Goal: Task Accomplishment & Management: Complete application form

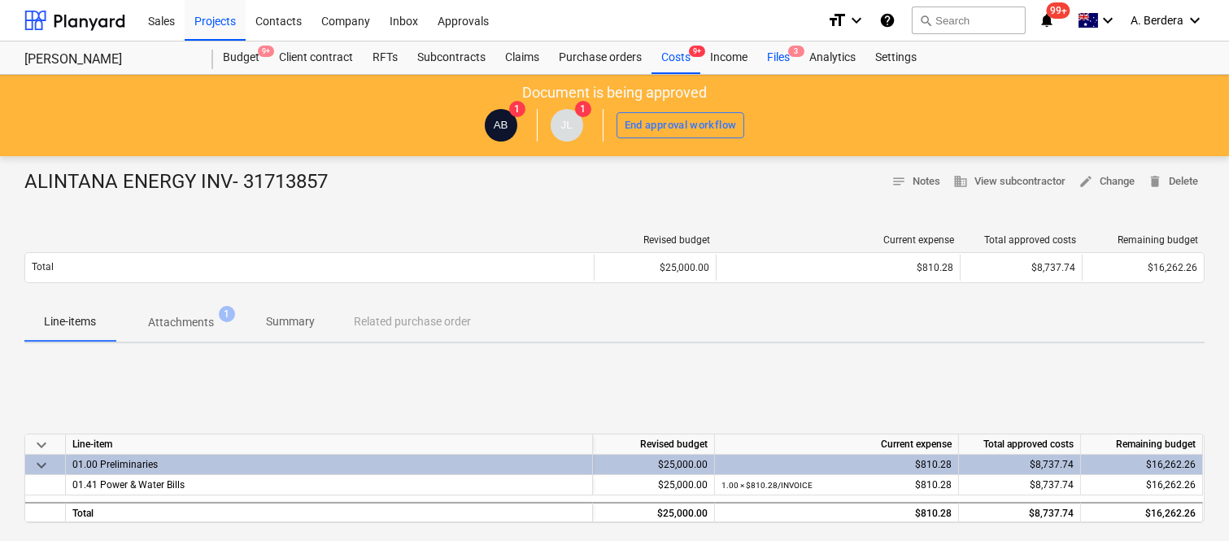
click at [775, 55] on div "Files 3" at bounding box center [778, 57] width 42 height 33
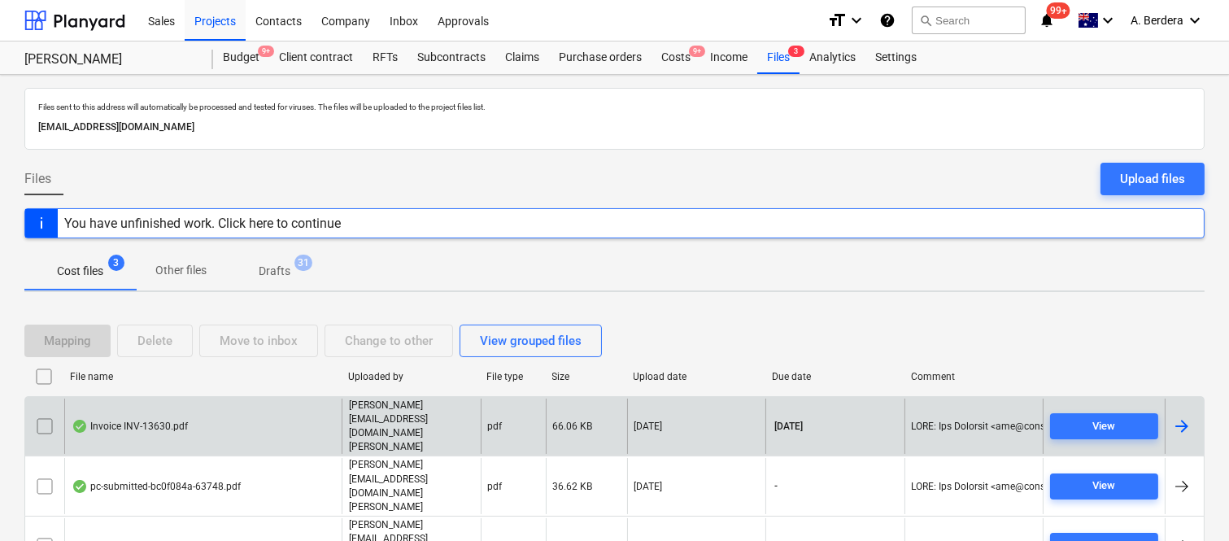
click at [269, 425] on div "Invoice INV-13630.pdf" at bounding box center [202, 427] width 277 height 56
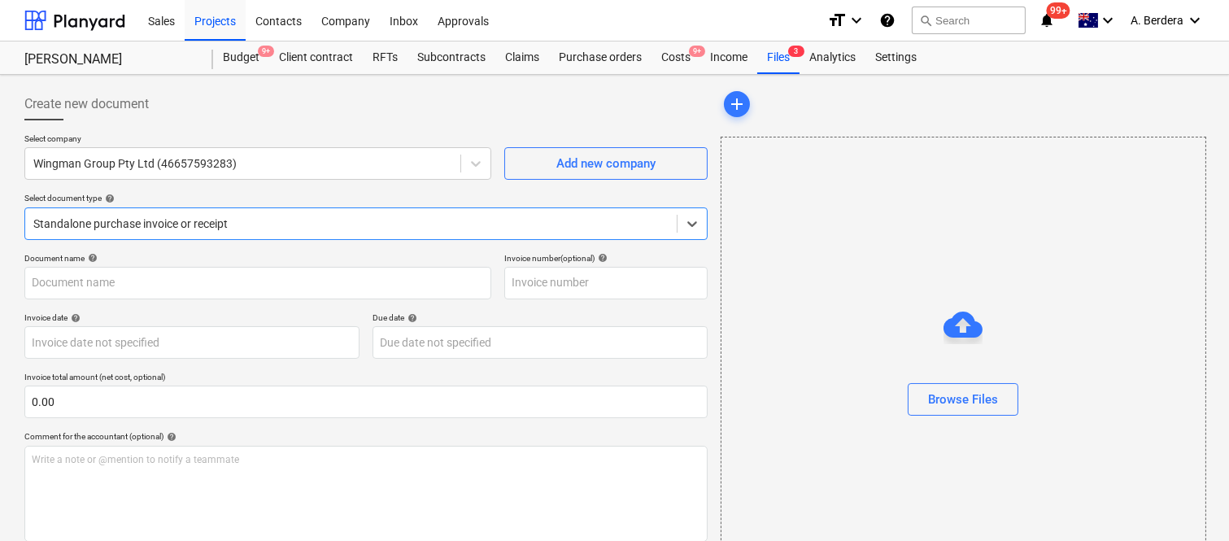
type input "INV-13630"
type input "[DATE]"
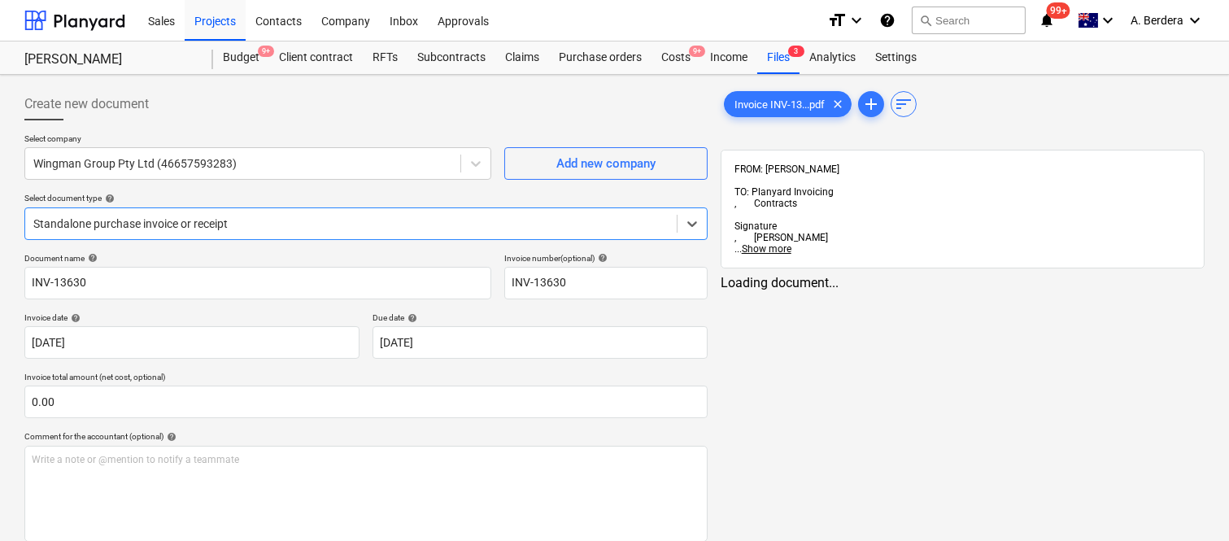
click at [281, 216] on div at bounding box center [350, 224] width 635 height 16
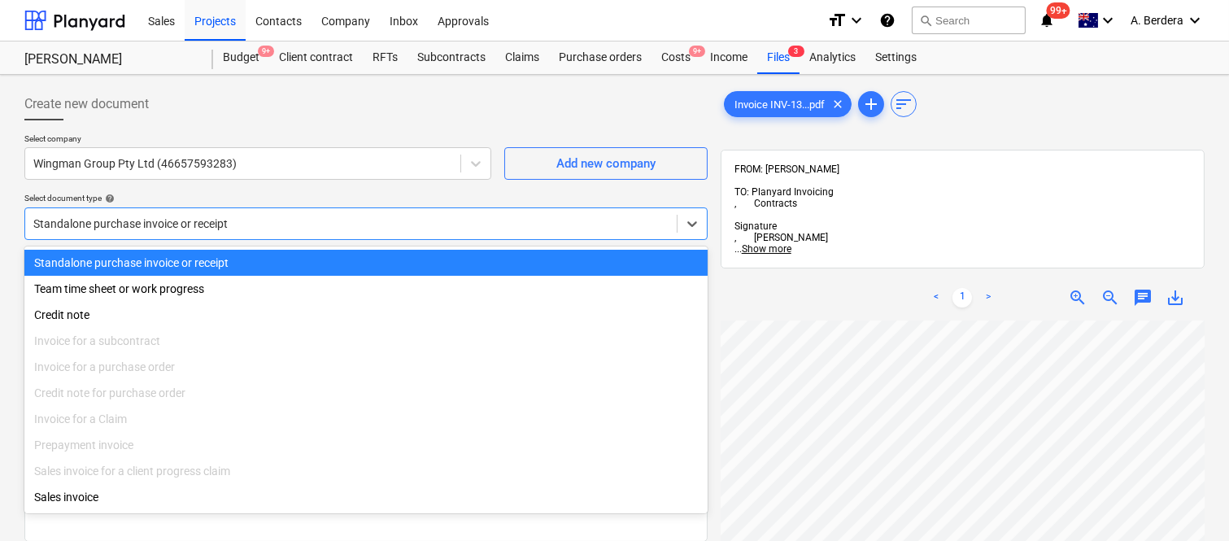
click at [326, 260] on div "Standalone purchase invoice or receipt" at bounding box center [365, 263] width 683 height 26
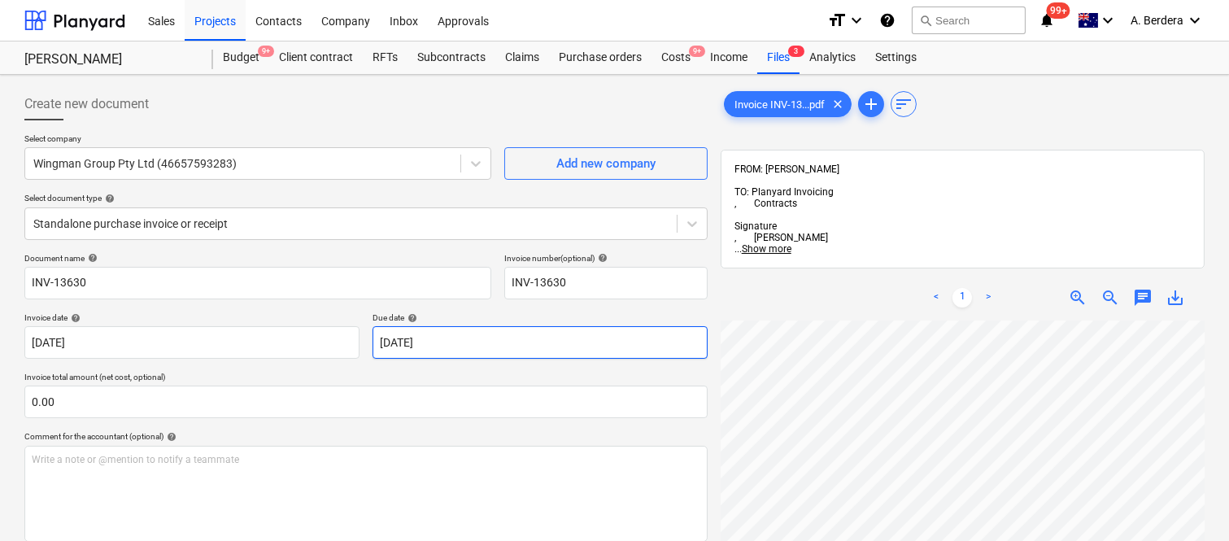
scroll to position [89, 122]
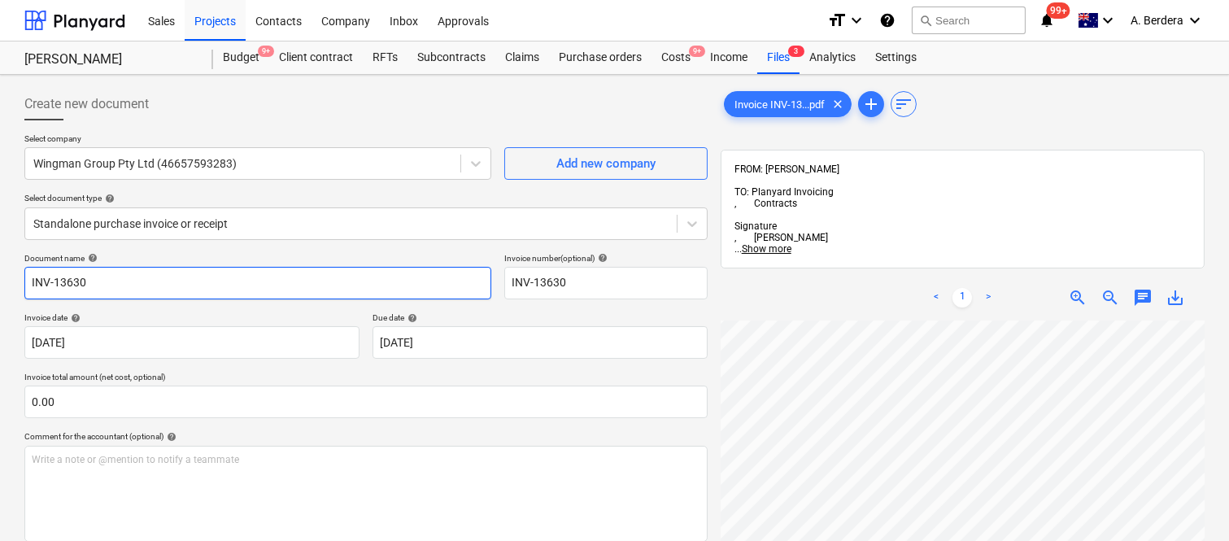
click at [26, 281] on input "INV-13630" at bounding box center [257, 283] width 467 height 33
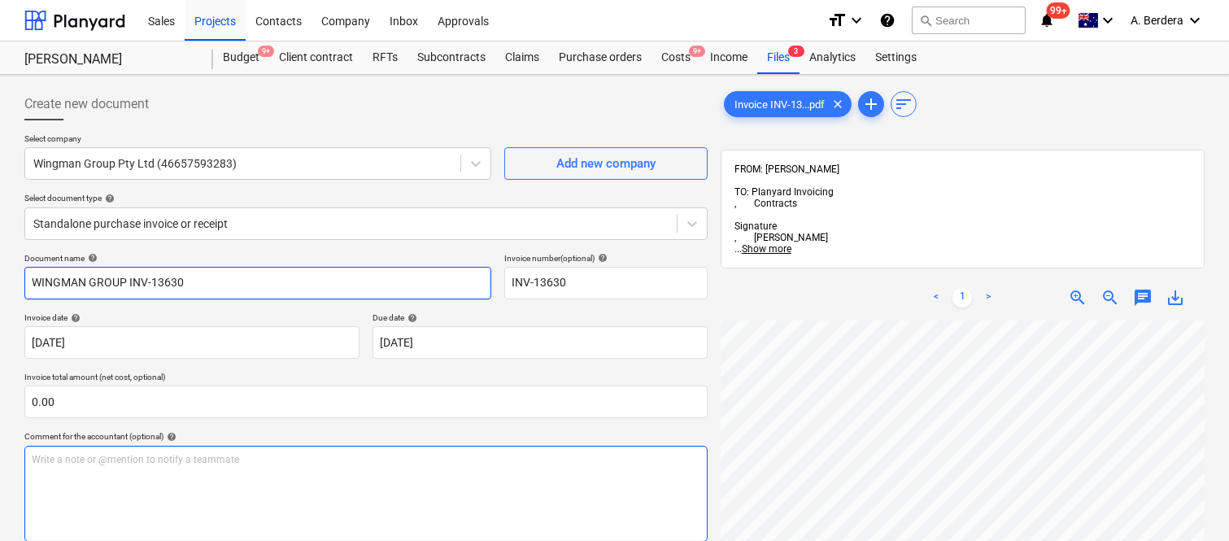
type input "WINGMAN GROUP INV-13630"
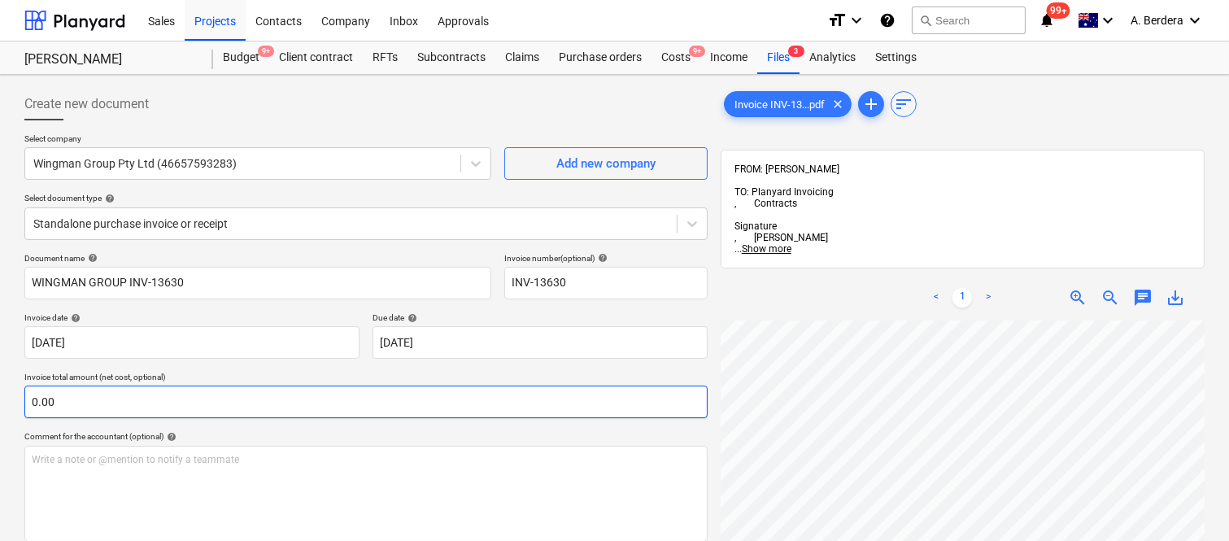
scroll to position [605, 12]
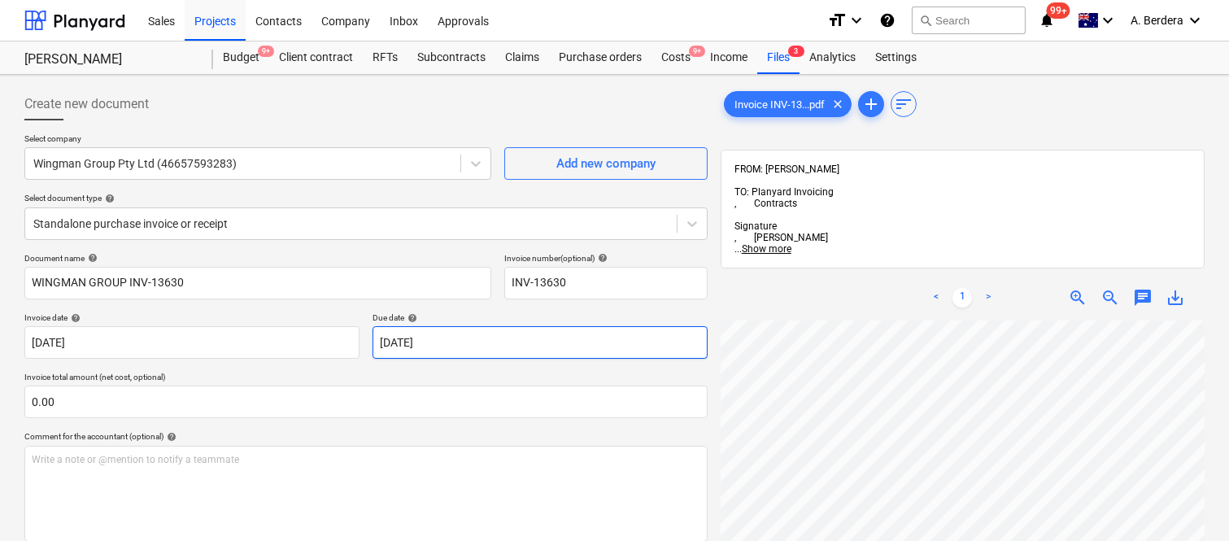
click at [499, 344] on body "Sales Projects Contacts Company Inbox Approvals format_size keyboard_arrow_down…" at bounding box center [614, 270] width 1229 height 541
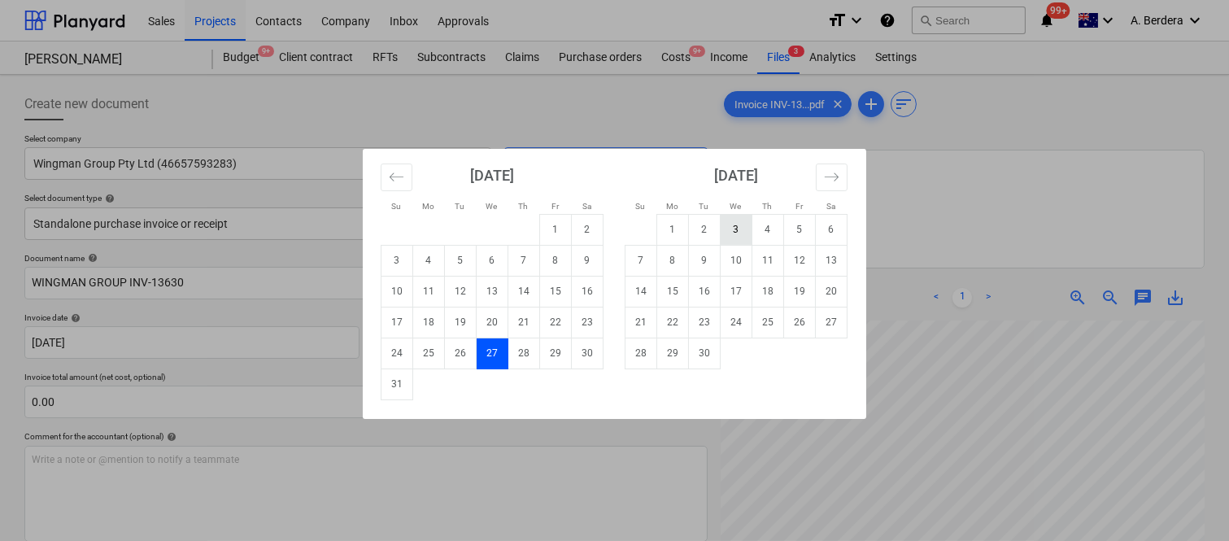
click at [749, 234] on td "3" at bounding box center [737, 229] width 32 height 31
type input "03 Sep 2025"
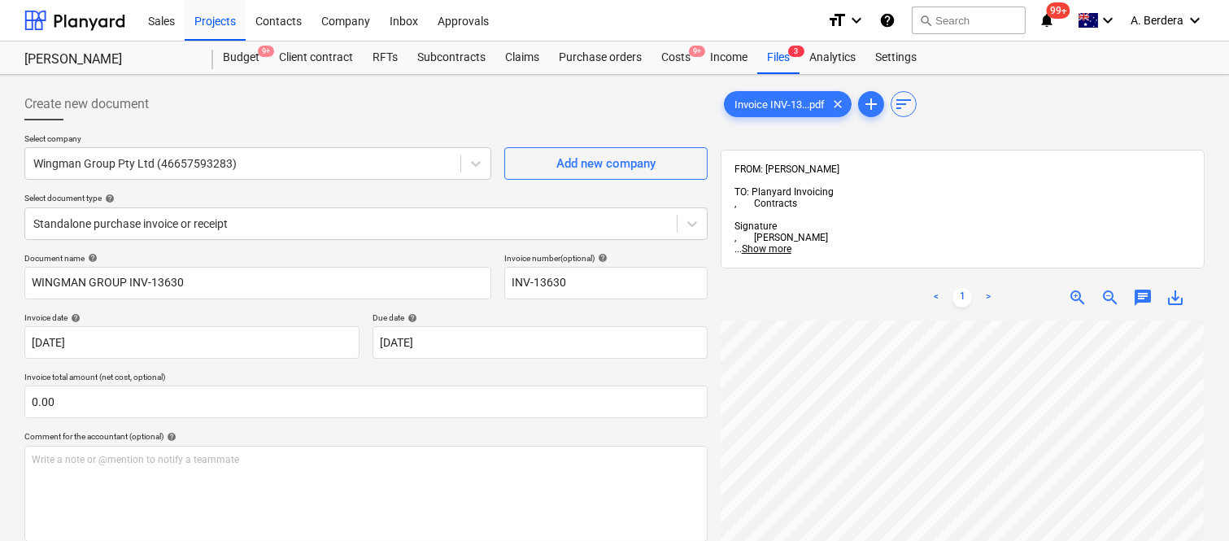
scroll to position [430, 370]
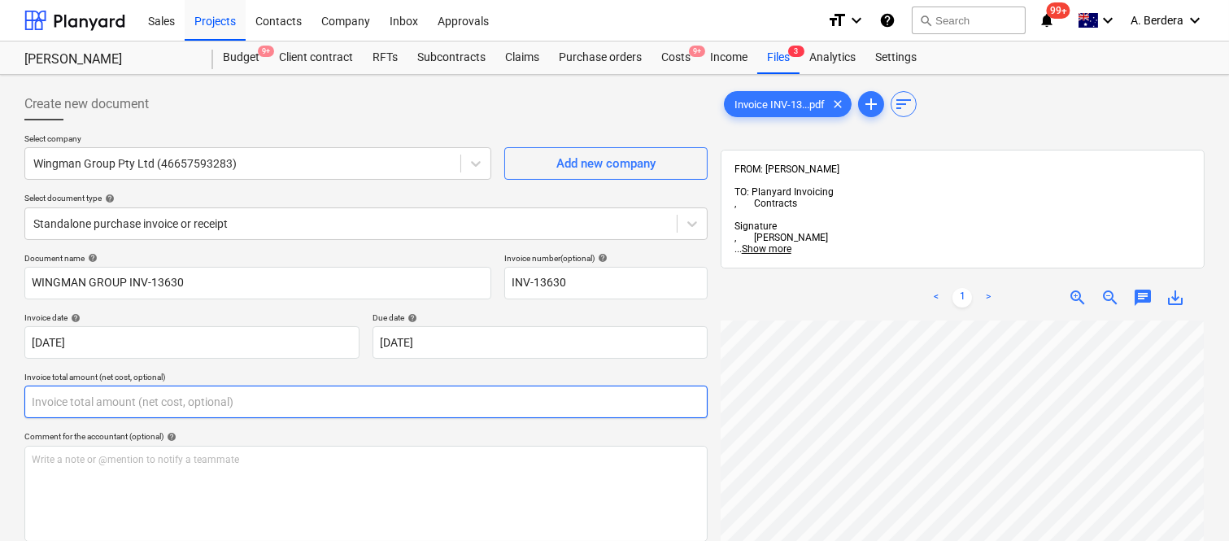
click at [106, 394] on input "text" at bounding box center [365, 402] width 683 height 33
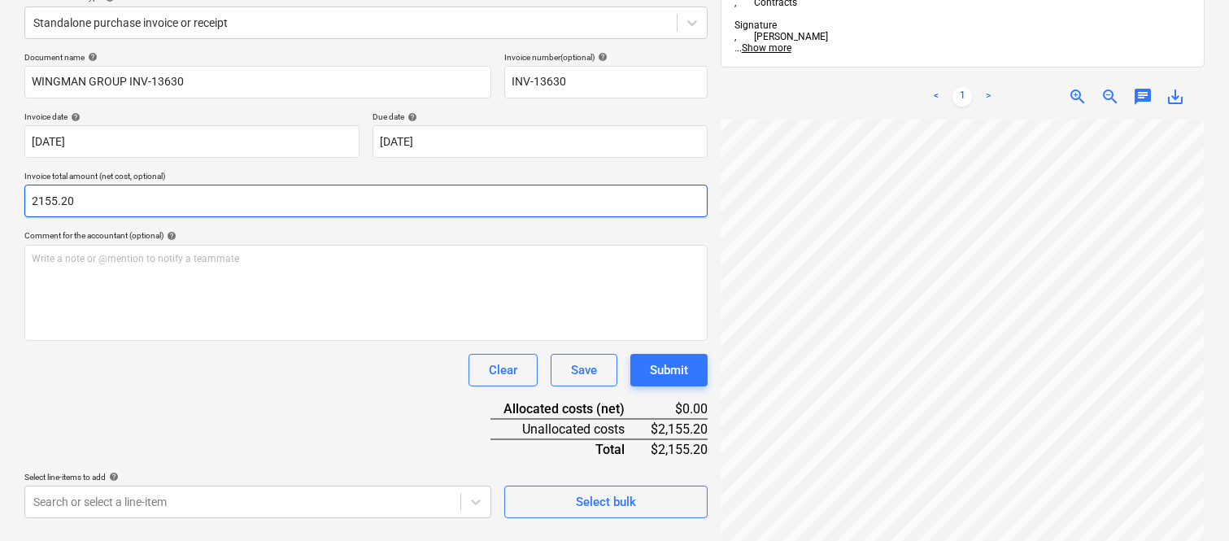
scroll to position [232, 0]
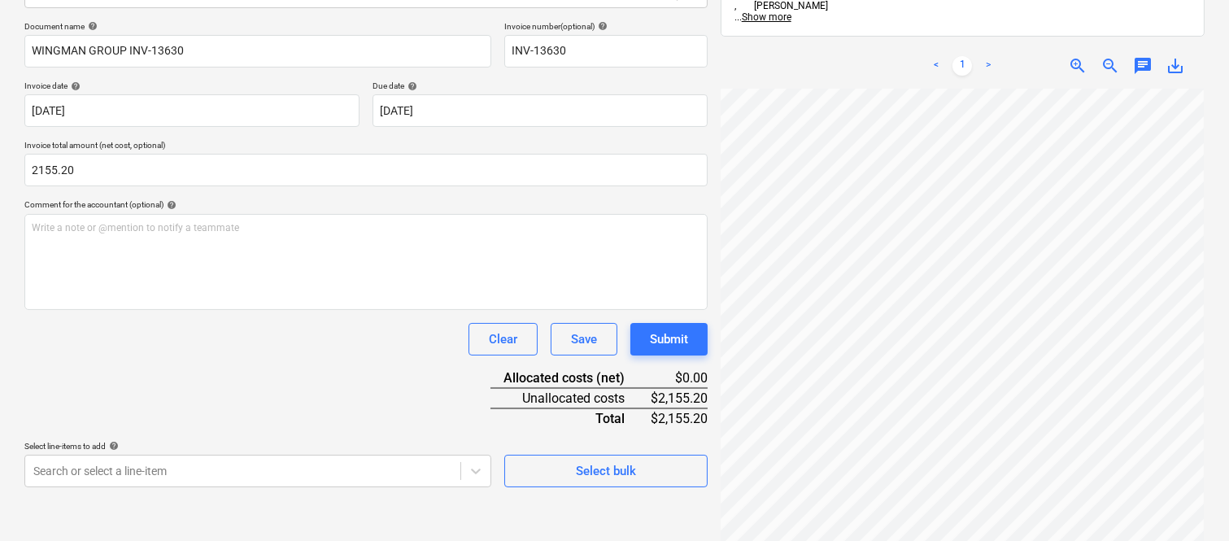
type input "2,155.20"
click at [129, 401] on div "Document name help WINGMAN GROUP INV-13630 Invoice number (optional) help INV-1…" at bounding box center [365, 254] width 683 height 466
click at [285, 309] on body "Sales Projects Contacts Company Inbox Approvals format_size keyboard_arrow_down…" at bounding box center [614, 38] width 1229 height 541
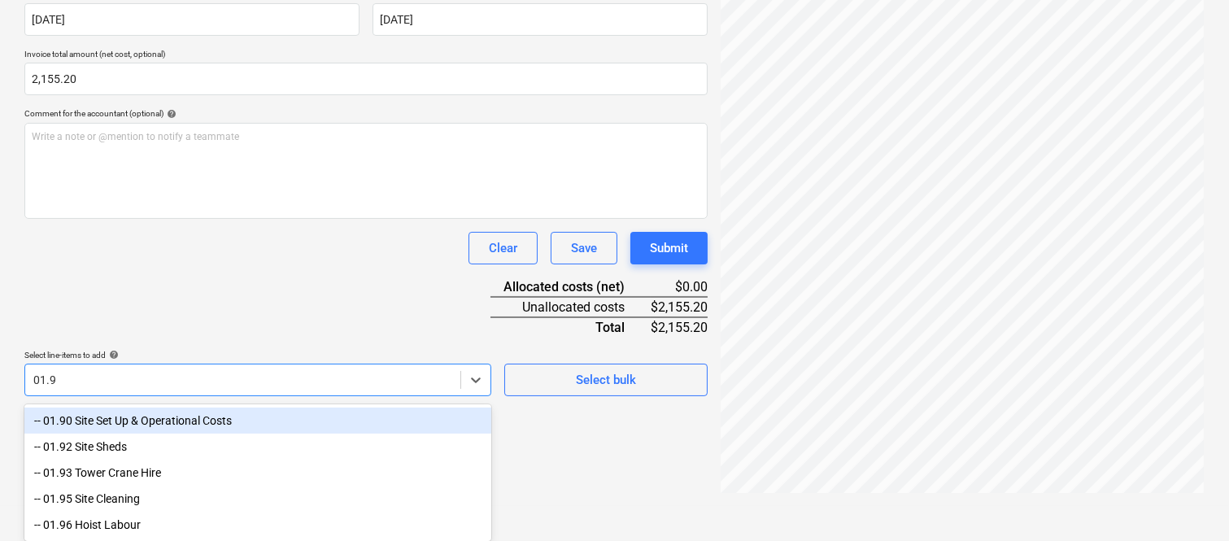
type input "01.90"
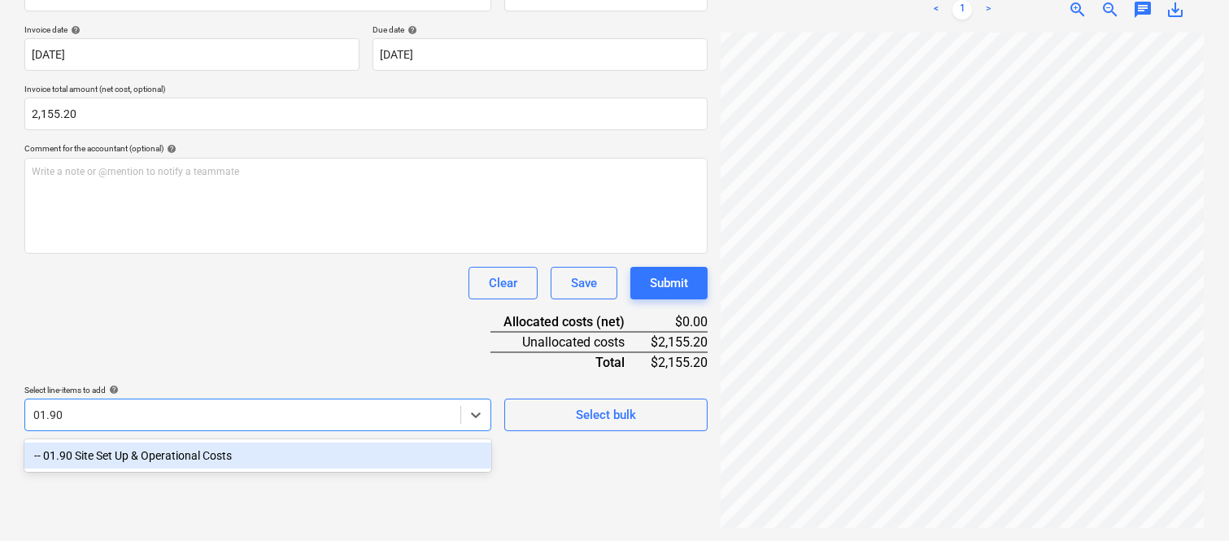
scroll to position [232, 0]
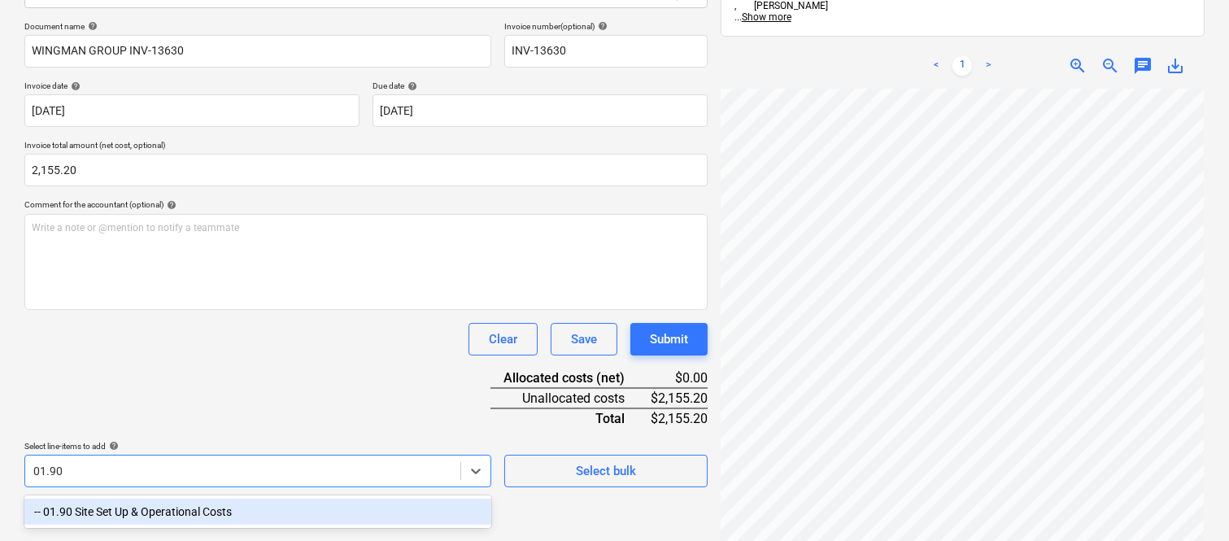
click at [270, 507] on div "-- 01.90 Site Set Up & Operational Costs" at bounding box center [257, 512] width 467 height 26
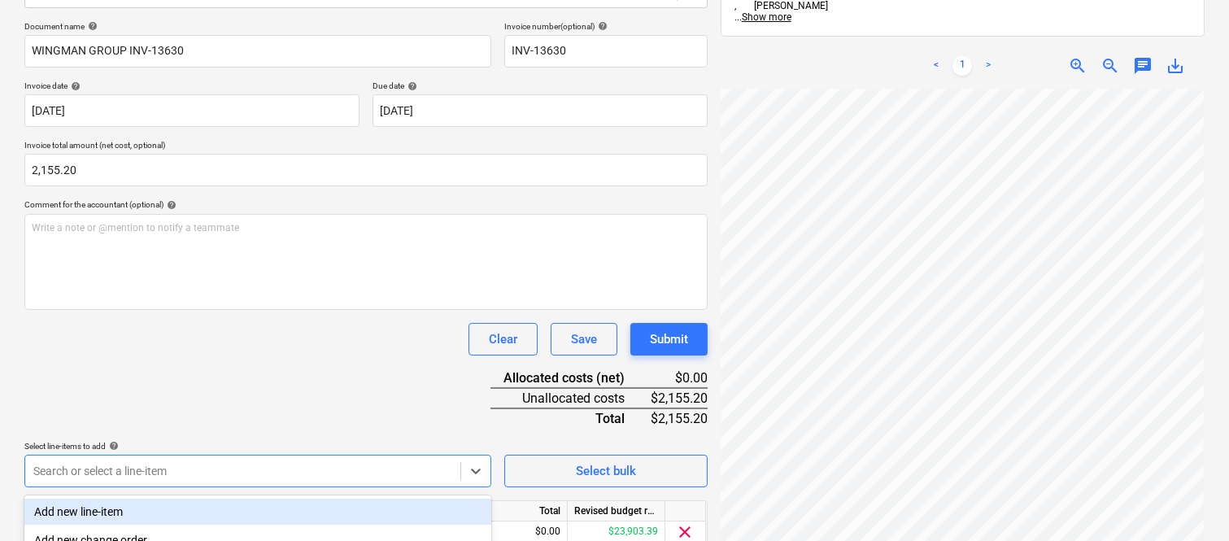
click at [234, 340] on div "Clear Save Submit" at bounding box center [365, 339] width 683 height 33
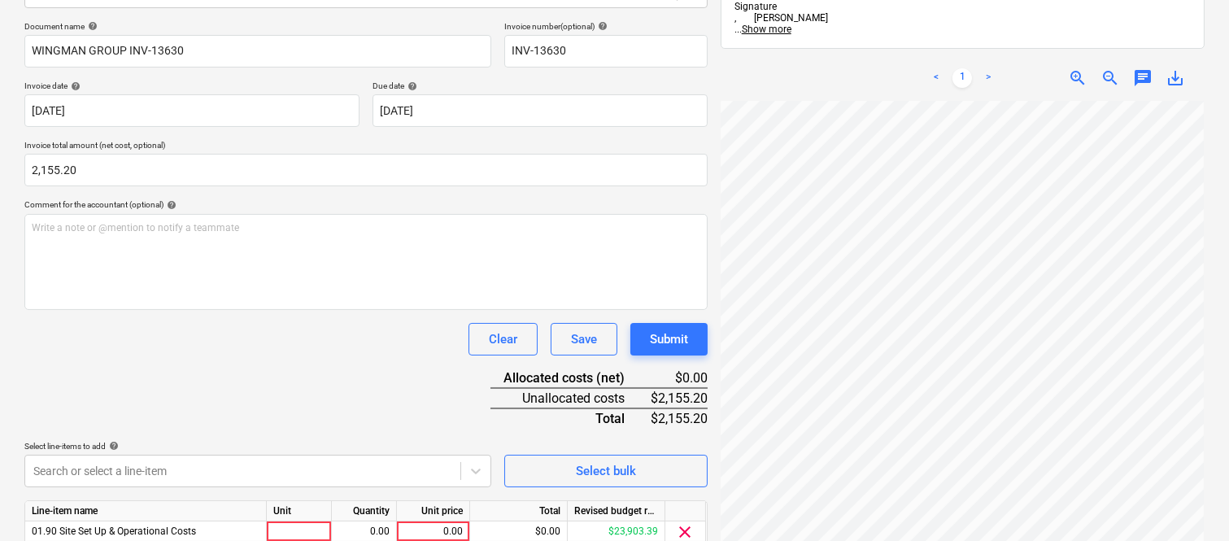
scroll to position [299, 0]
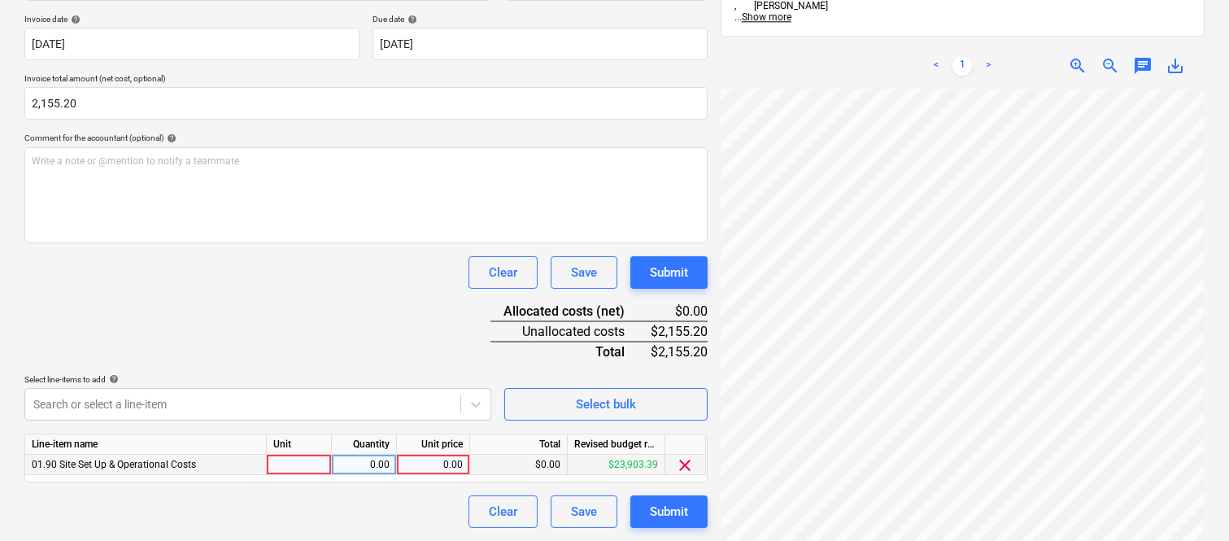
click at [682, 462] on span "clear" at bounding box center [686, 466] width 20 height 20
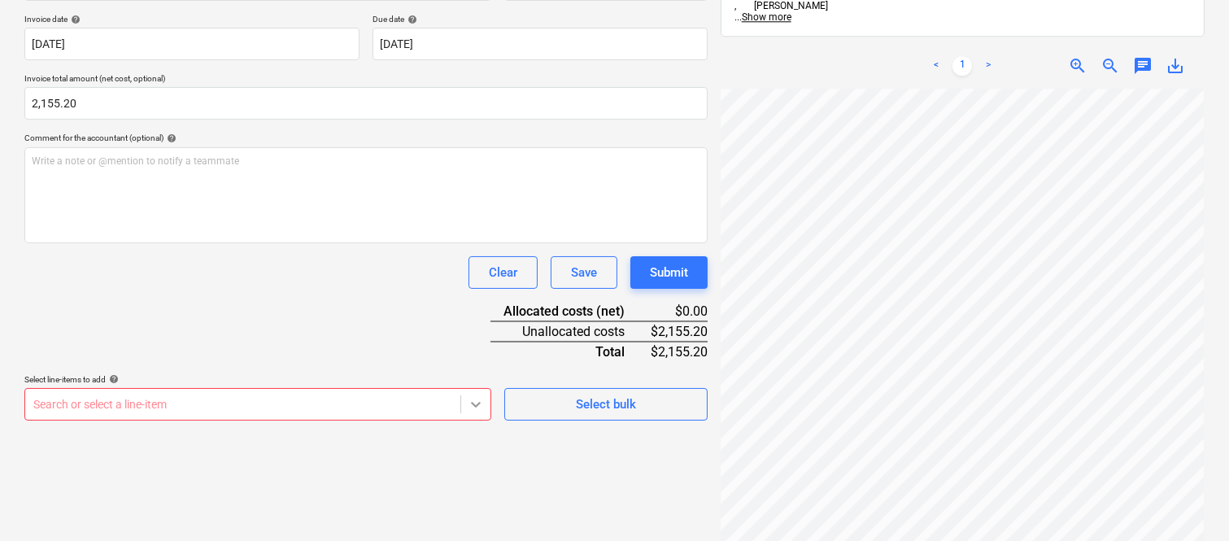
scroll to position [286, 0]
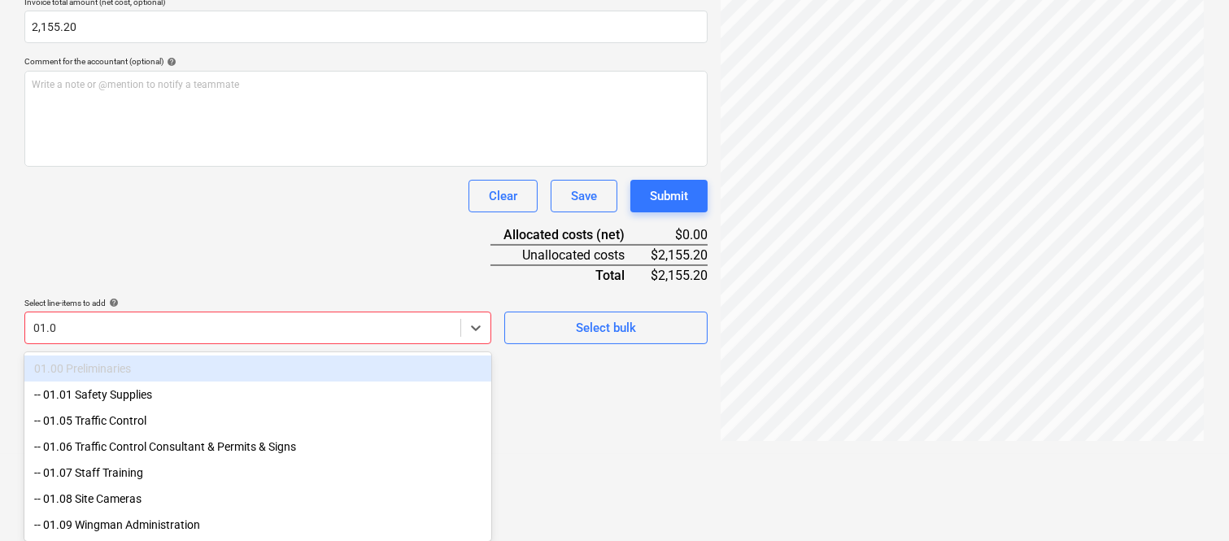
type input "01.09"
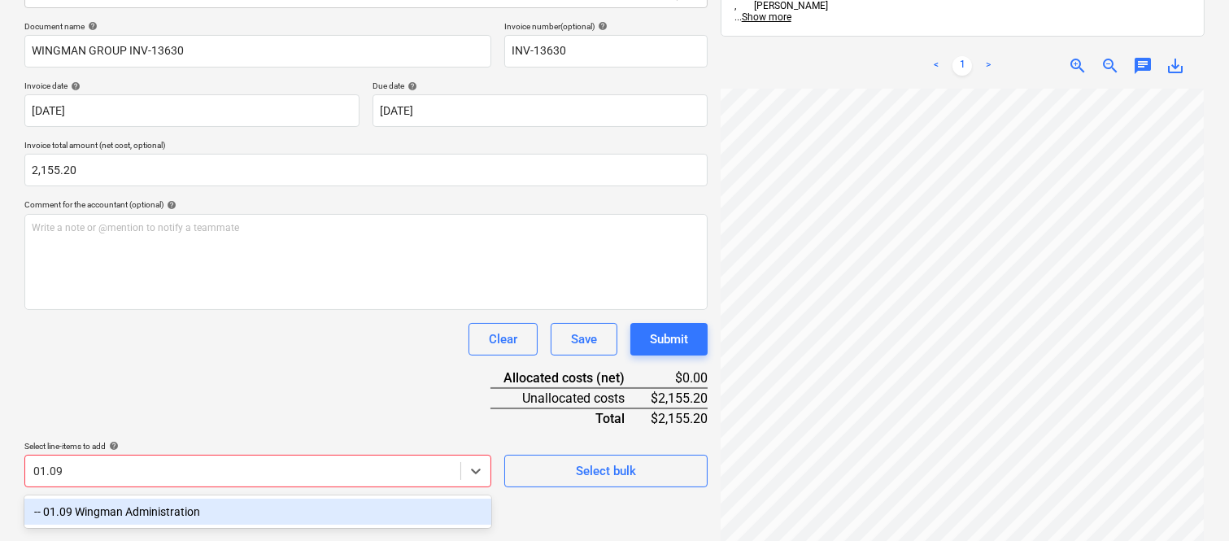
click at [272, 505] on div "-- 01.09 Wingman Administration" at bounding box center [257, 512] width 467 height 26
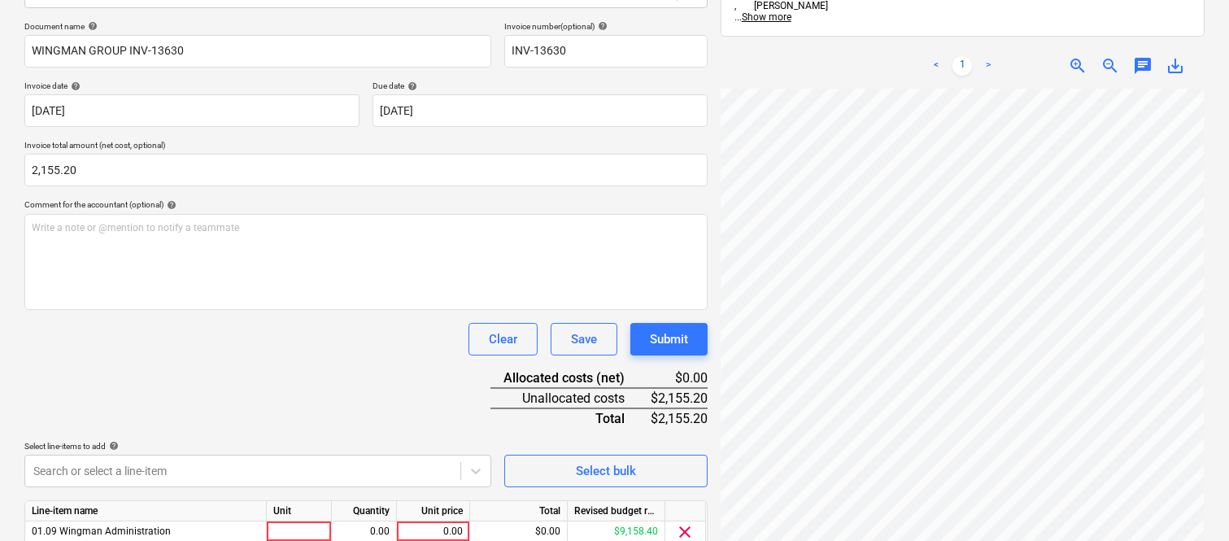
click at [249, 391] on div "Document name help WINGMAN GROUP INV-13630 Invoice number (optional) help INV-1…" at bounding box center [365, 308] width 683 height 574
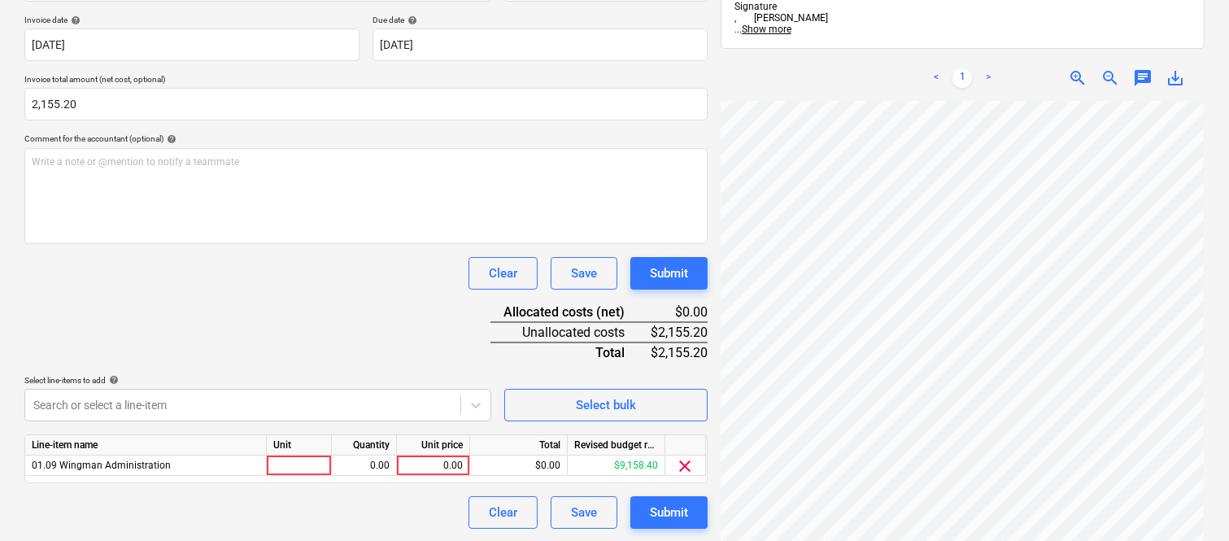
scroll to position [299, 0]
click at [309, 465] on div at bounding box center [299, 465] width 65 height 20
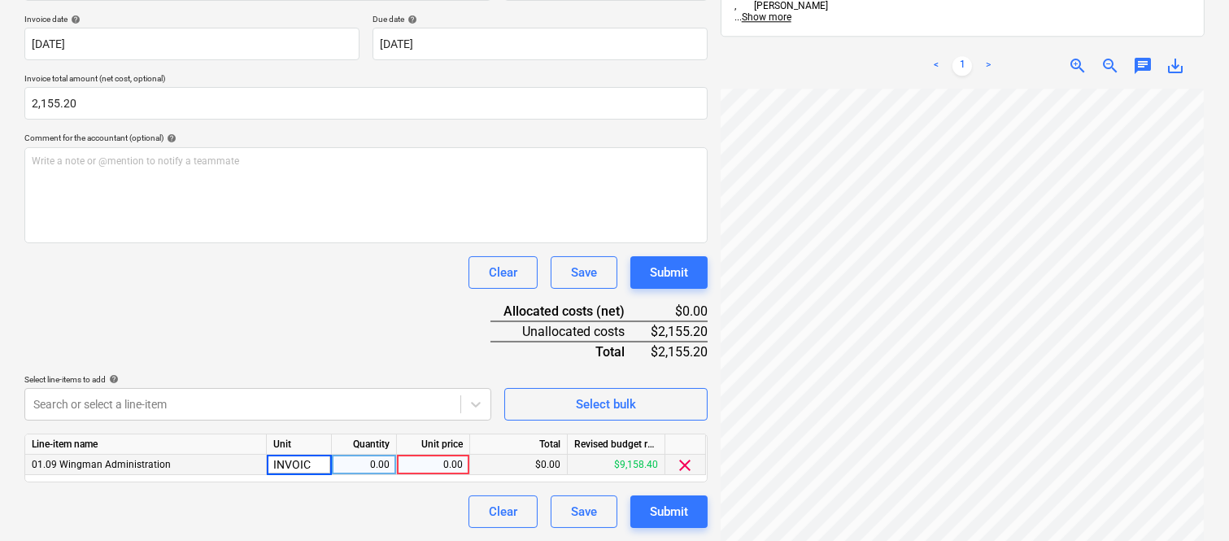
type input "INVOICE"
click at [363, 467] on div "0.00" at bounding box center [363, 465] width 51 height 20
type input "1"
click at [434, 466] on div "0.00" at bounding box center [433, 465] width 59 height 20
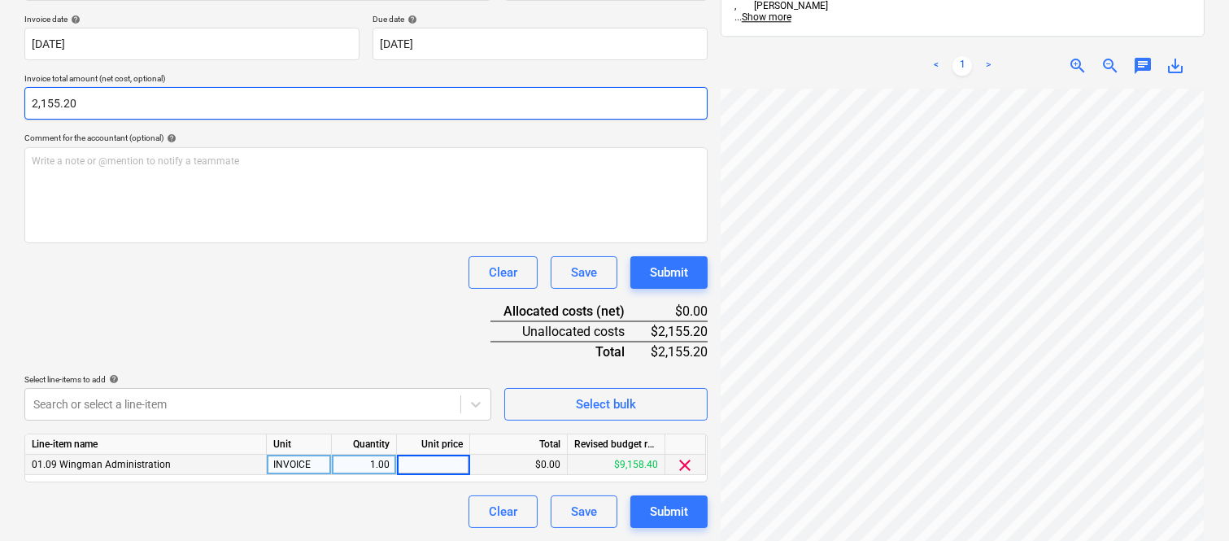
click at [50, 98] on input "2,155.20" at bounding box center [365, 103] width 683 height 33
click at [50, 98] on input "2155.2" at bounding box center [365, 103] width 683 height 33
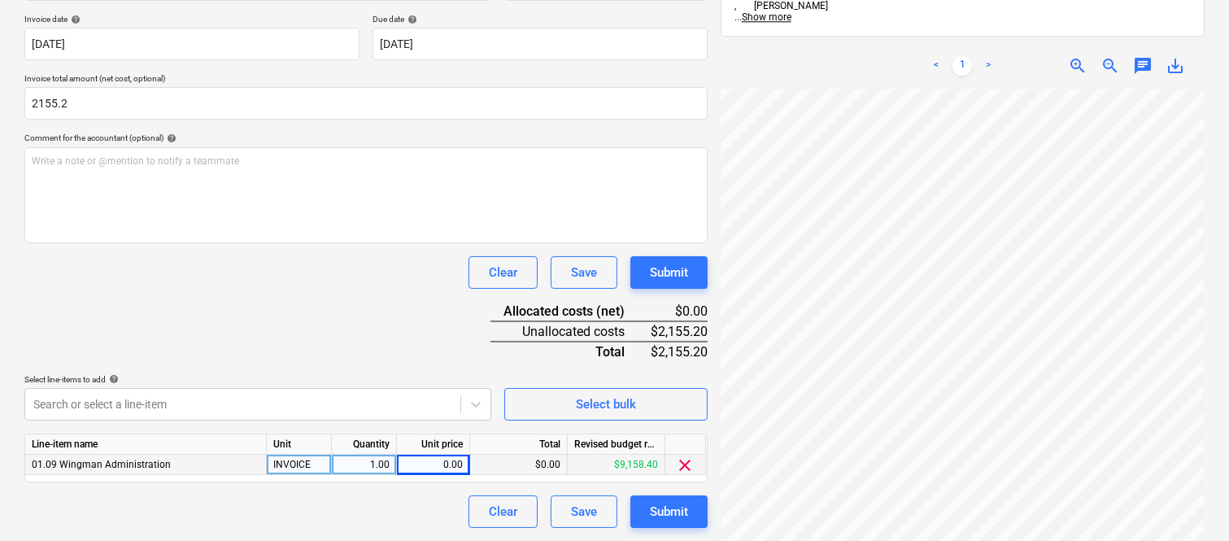
type input "2,155.20"
click at [439, 467] on div "0.00" at bounding box center [433, 465] width 59 height 20
type input "2155.2"
click at [401, 497] on div "Clear Save Submit" at bounding box center [365, 511] width 683 height 33
click at [679, 511] on div "Submit" at bounding box center [669, 511] width 38 height 21
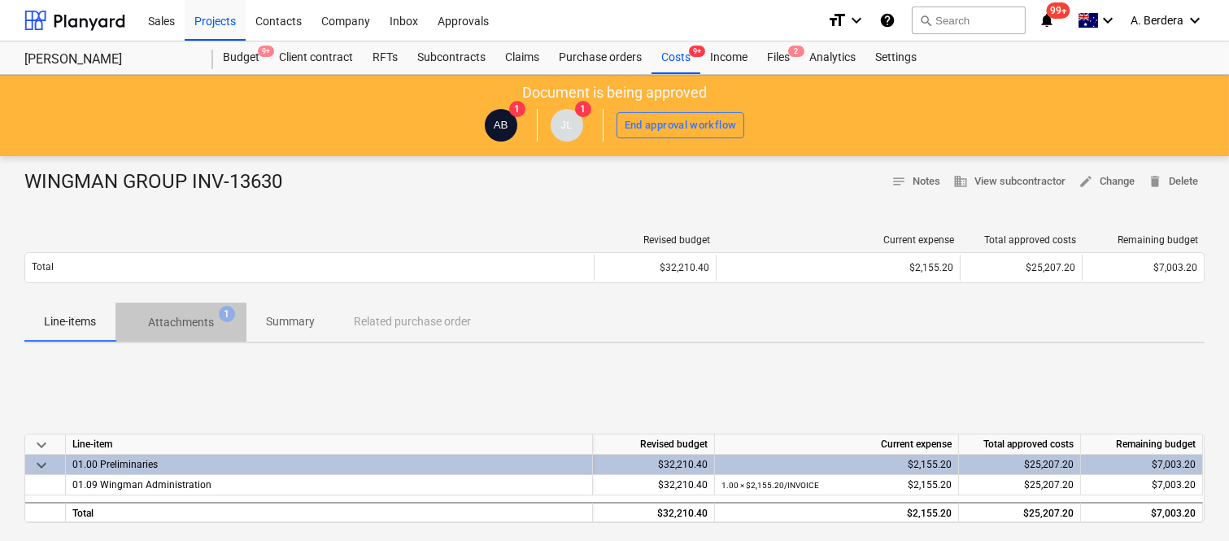
click at [189, 318] on p "Attachments" at bounding box center [181, 322] width 66 height 17
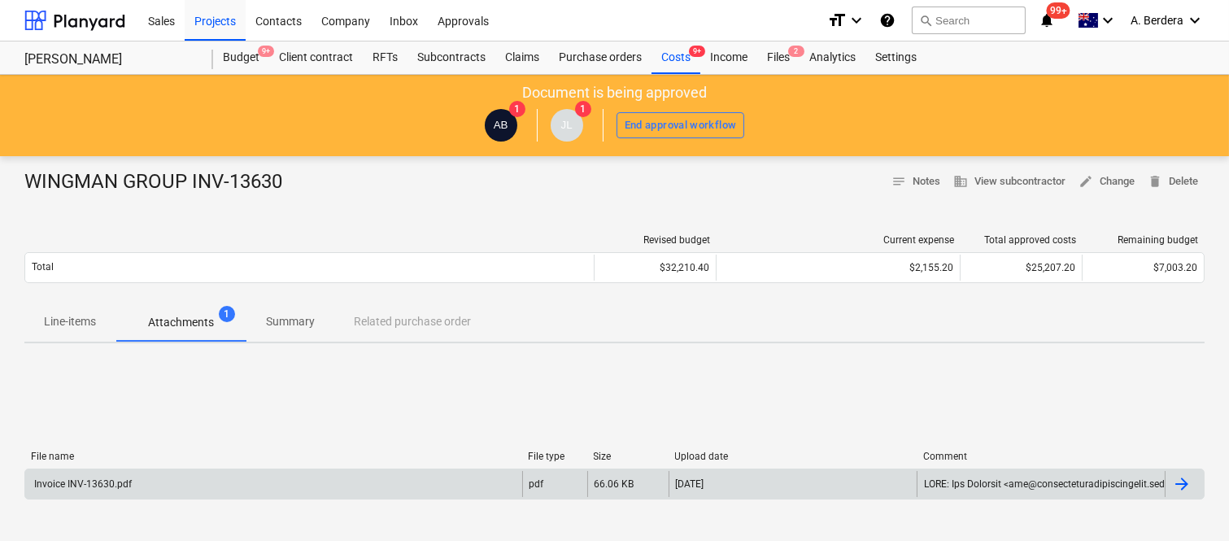
click at [303, 478] on div "Invoice INV-13630.pdf" at bounding box center [273, 484] width 497 height 26
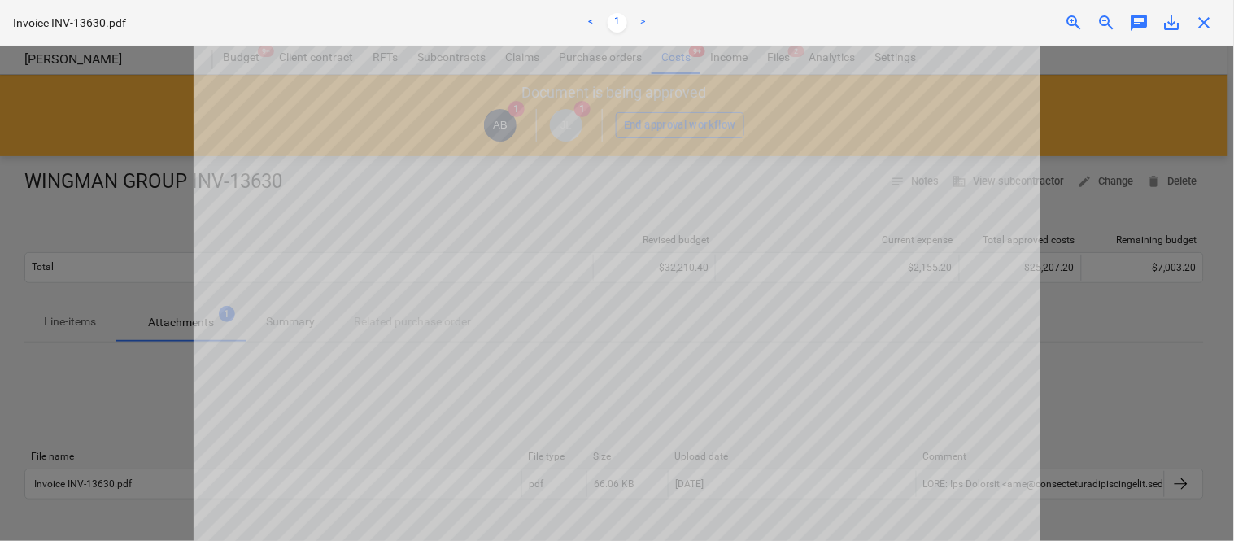
click at [1207, 27] on span "close" at bounding box center [1205, 23] width 20 height 20
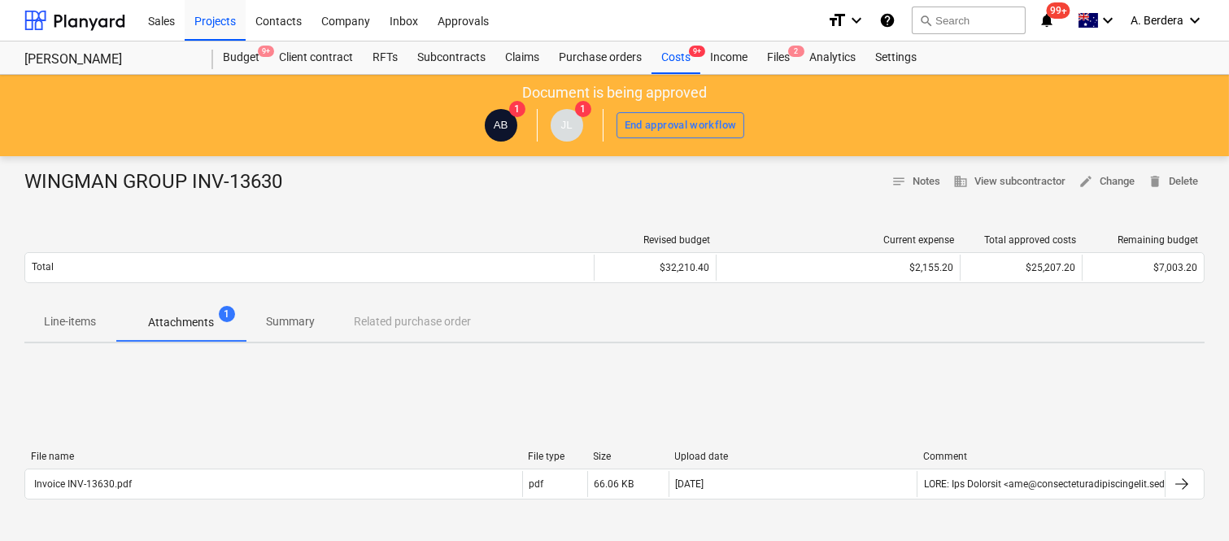
click at [303, 320] on p "Summary" at bounding box center [290, 321] width 49 height 17
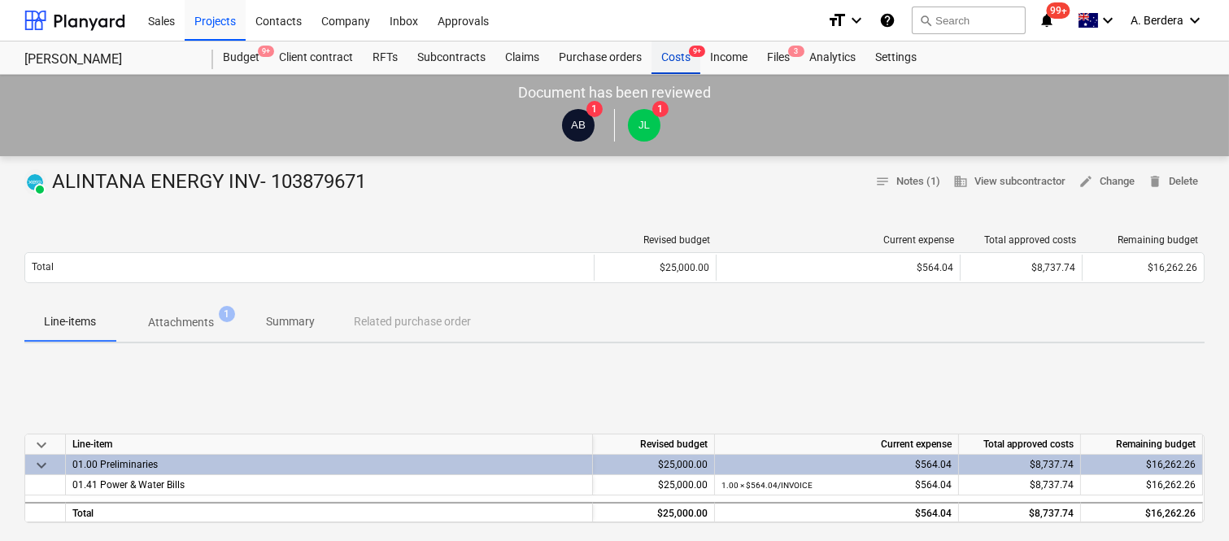
click at [678, 63] on div "Costs 9+" at bounding box center [676, 57] width 49 height 33
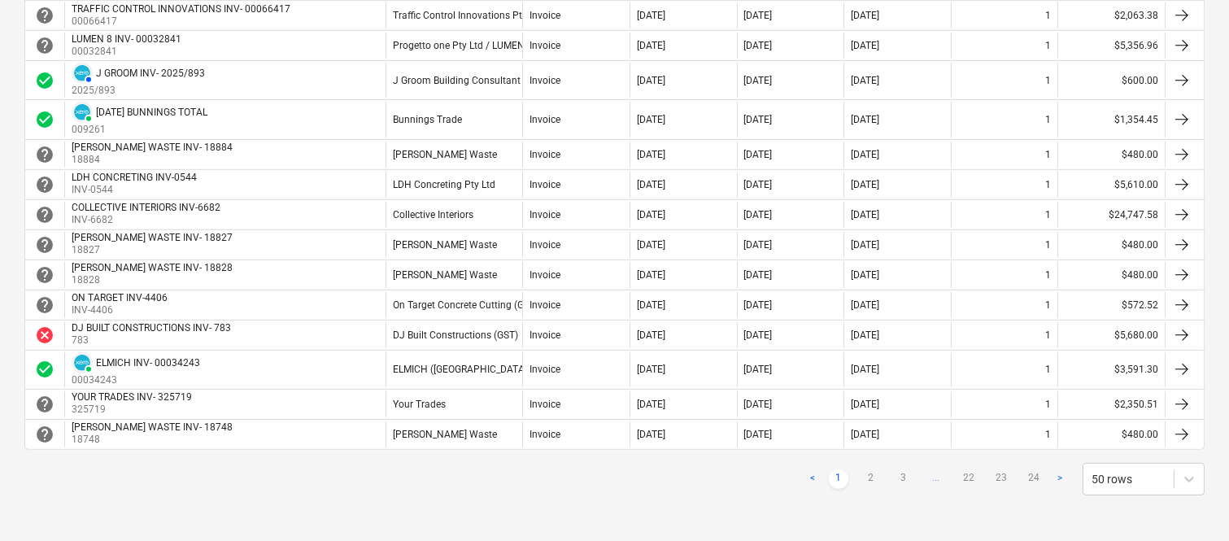
scroll to position [1521, 0]
click at [871, 474] on link "2" at bounding box center [872, 479] width 20 height 20
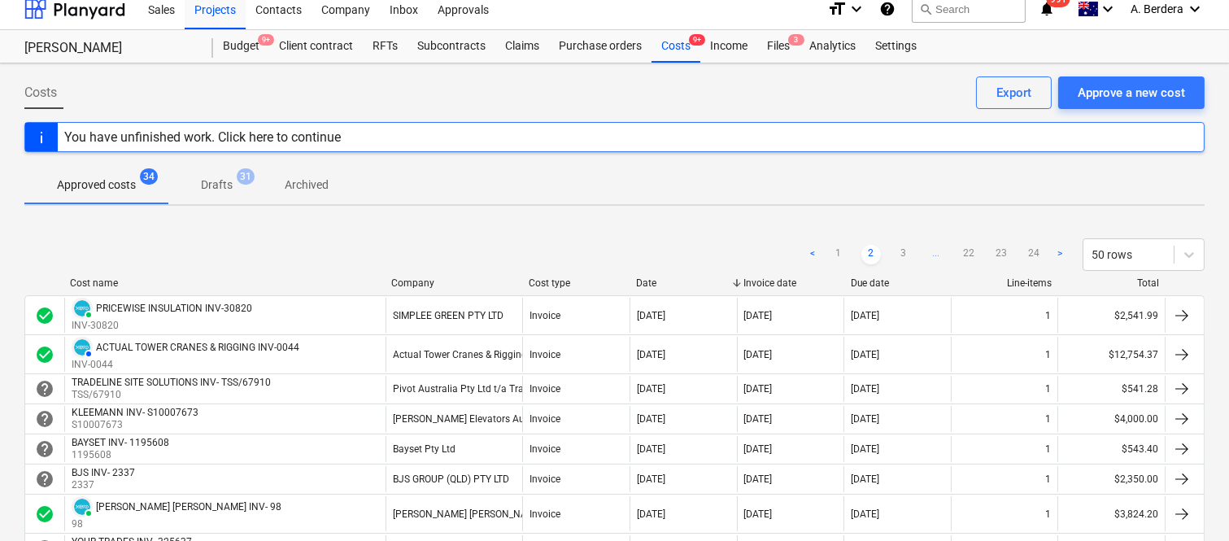
scroll to position [0, 0]
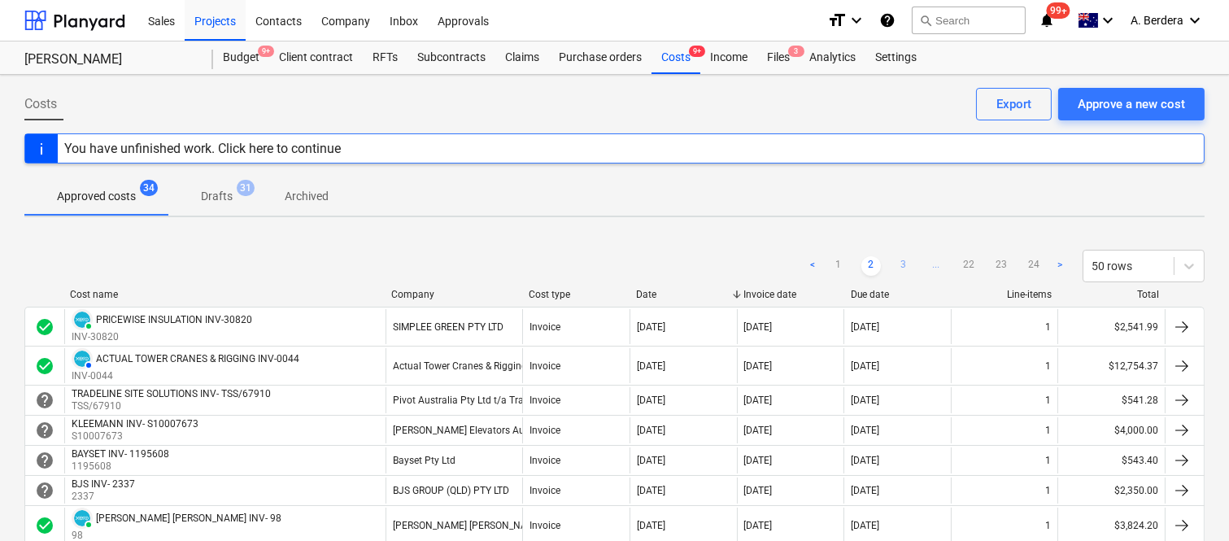
click at [905, 262] on link "3" at bounding box center [904, 266] width 20 height 20
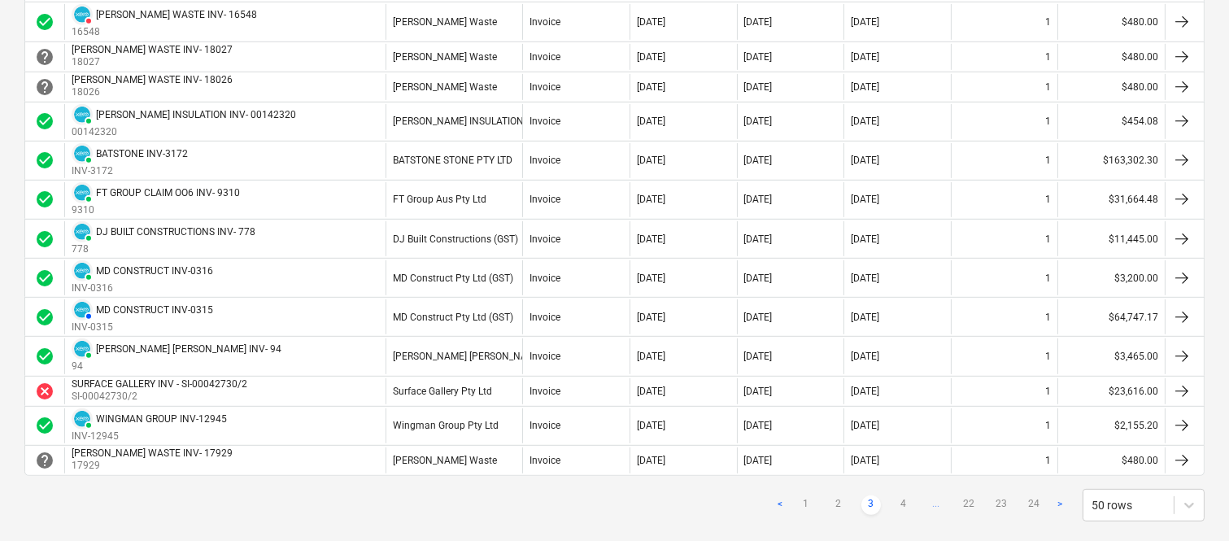
scroll to position [1584, 0]
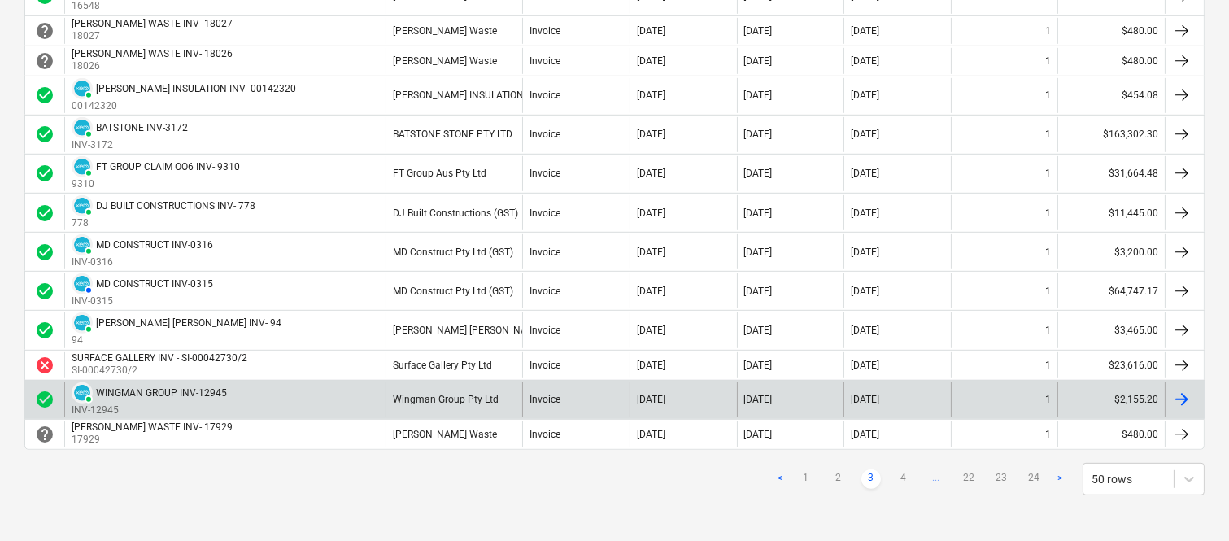
click at [378, 403] on div "PAID WINGMAN GROUP INV-12945 INV-12945" at bounding box center [224, 399] width 321 height 35
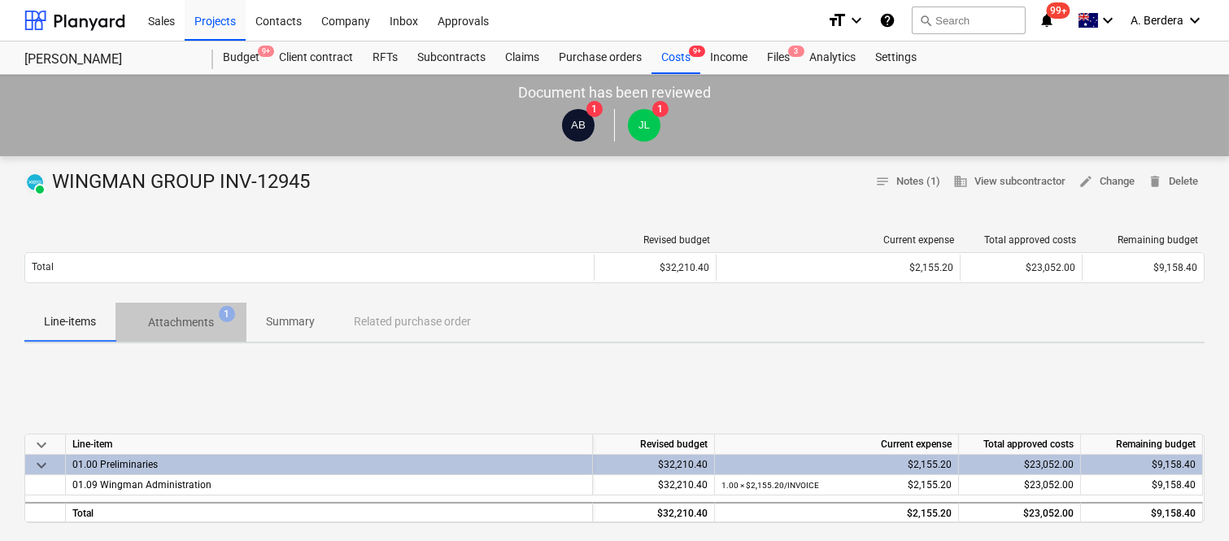
click at [197, 325] on p "Attachments" at bounding box center [181, 322] width 66 height 17
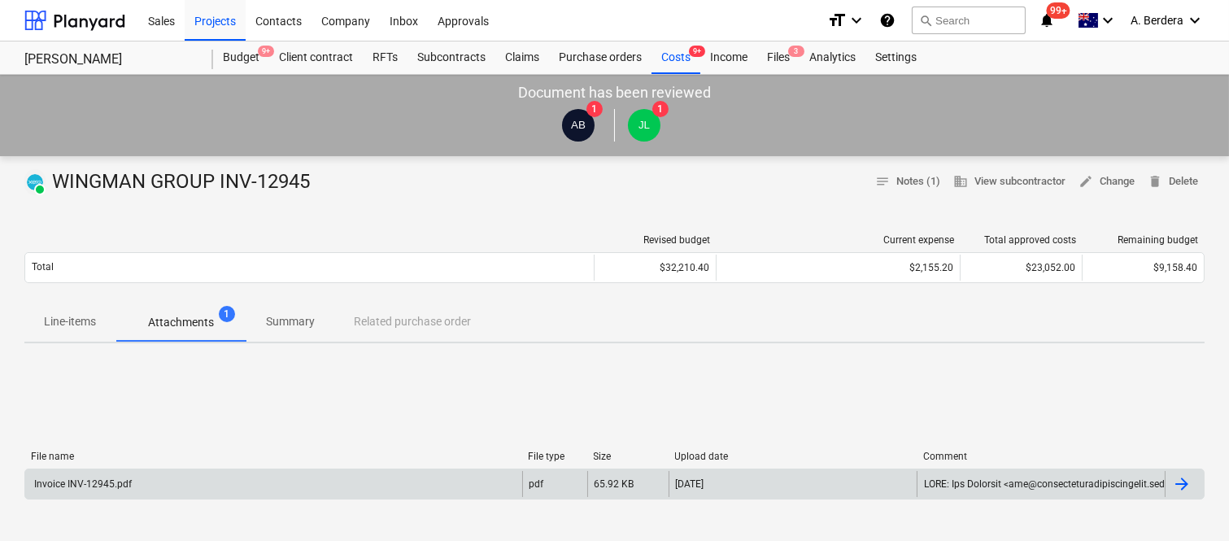
click at [356, 475] on div "Invoice INV-12945.pdf" at bounding box center [273, 484] width 497 height 26
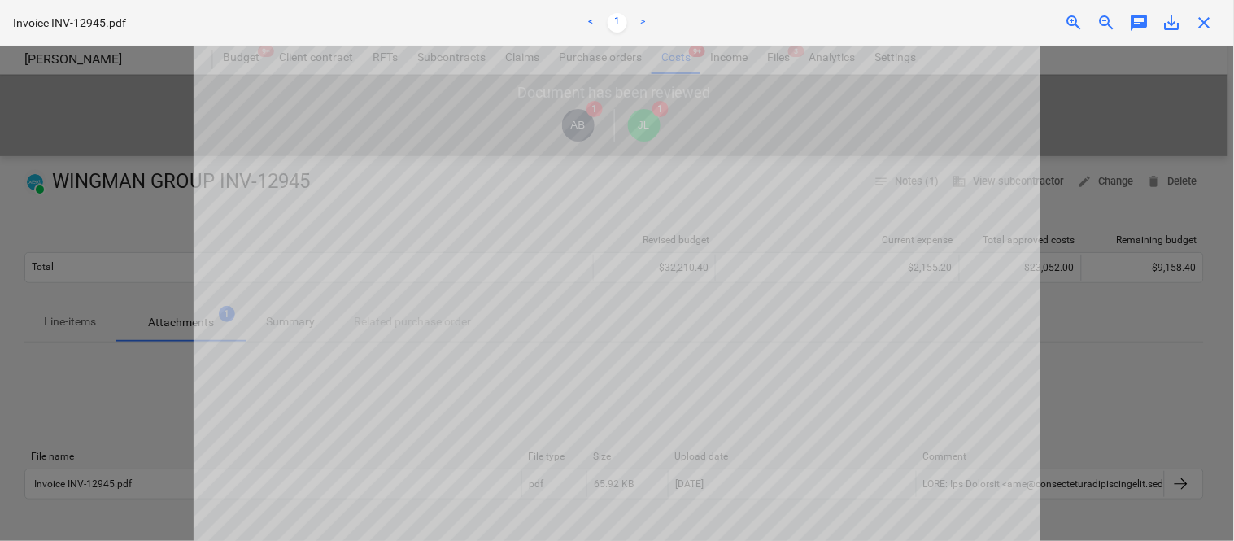
click at [1207, 18] on span "close" at bounding box center [1205, 23] width 20 height 20
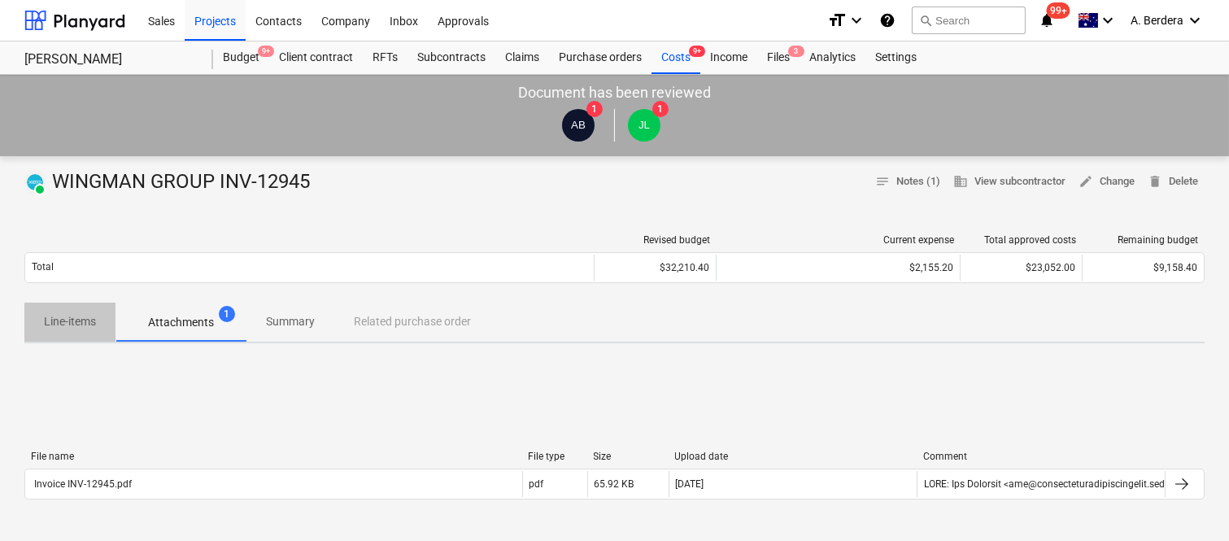
click at [66, 315] on p "Line-items" at bounding box center [70, 321] width 52 height 17
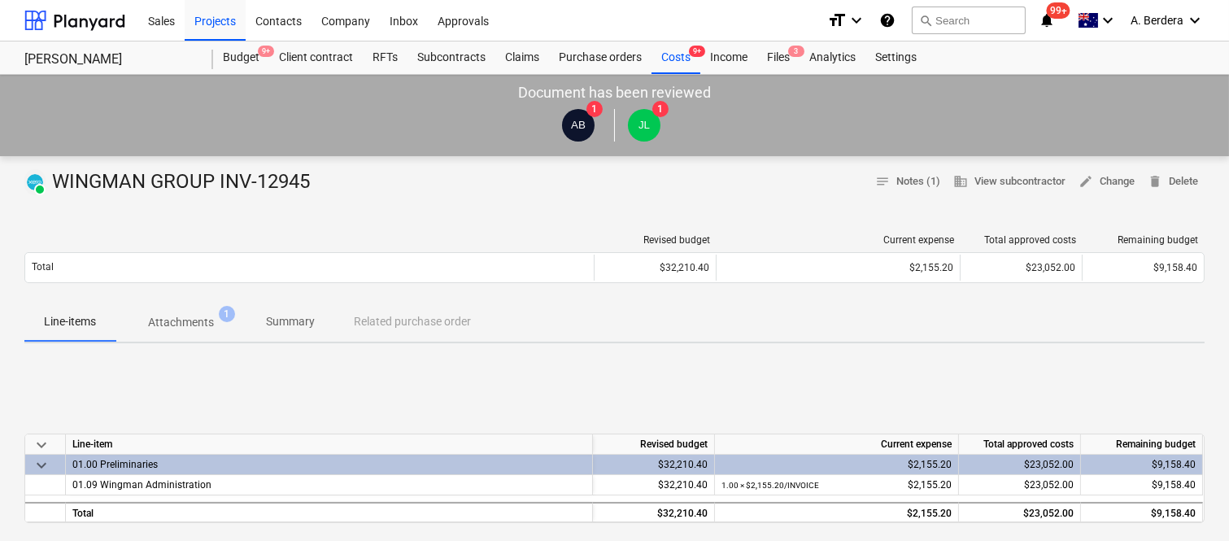
click at [190, 326] on p "Attachments" at bounding box center [181, 322] width 66 height 17
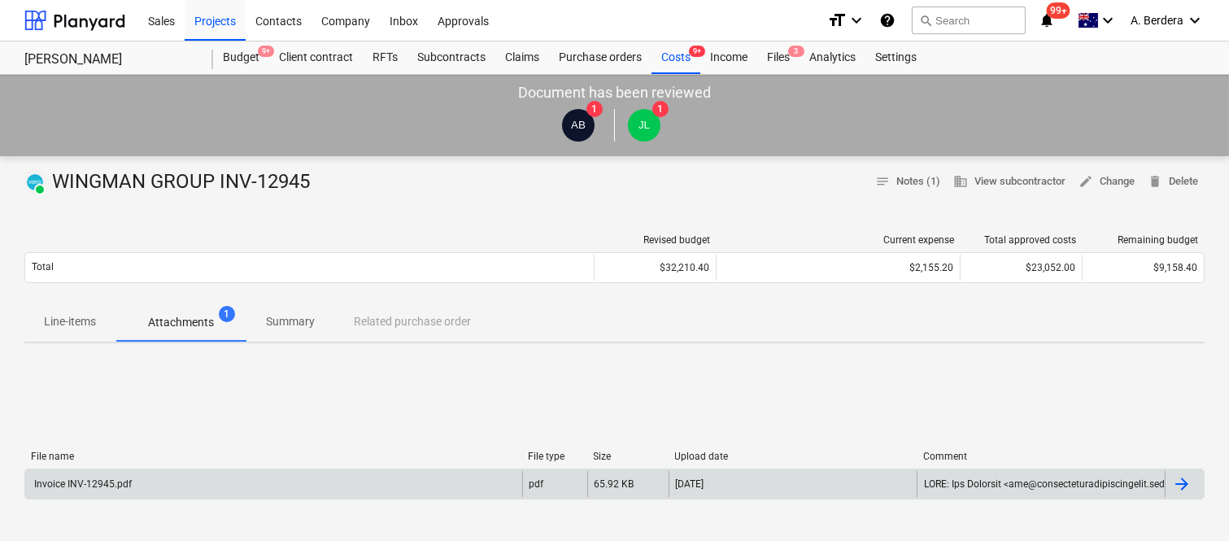
click at [223, 482] on div "Invoice INV-12945.pdf" at bounding box center [273, 484] width 497 height 26
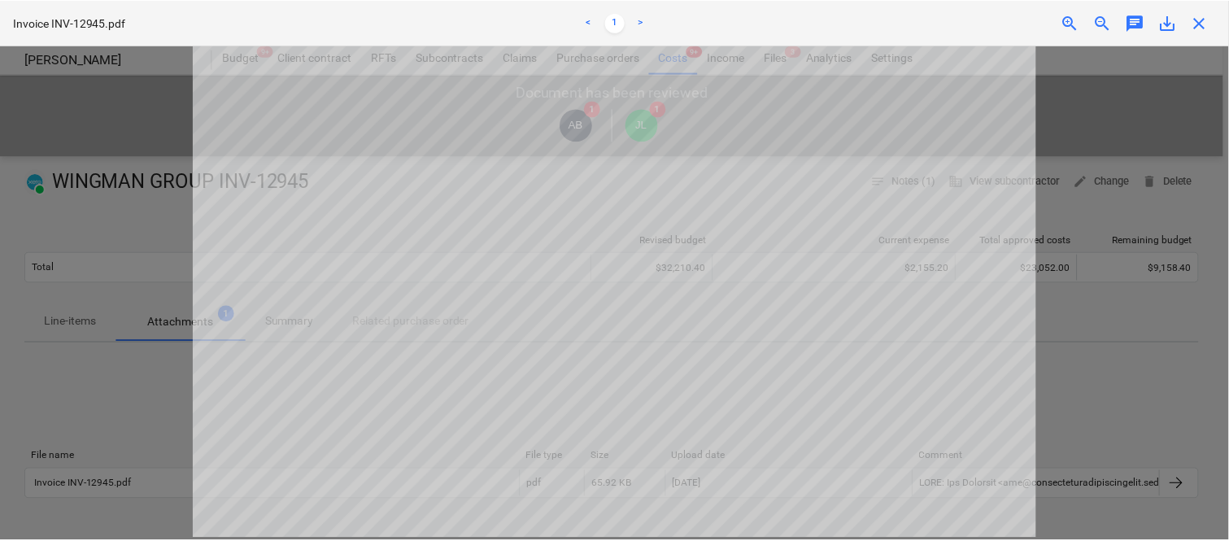
scroll to position [272, 0]
click at [1209, 20] on span "close" at bounding box center [1205, 23] width 20 height 20
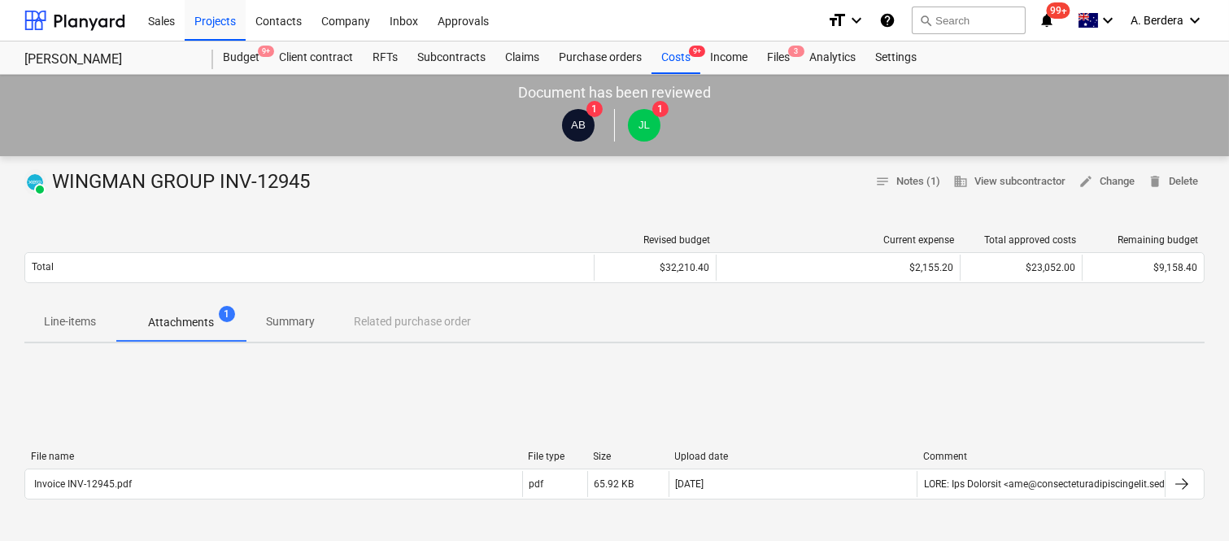
click at [74, 323] on p "Line-items" at bounding box center [70, 321] width 52 height 17
